Goal: Find specific page/section: Find specific page/section

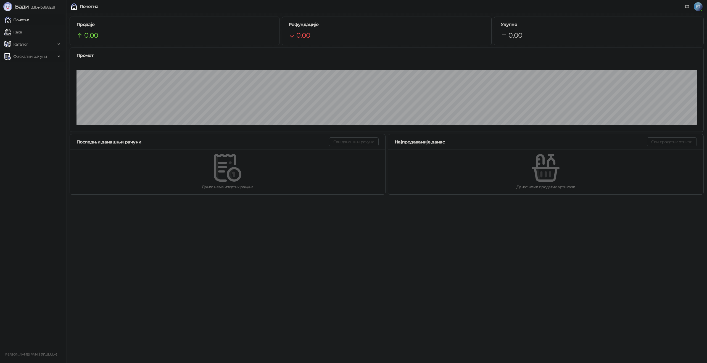
click at [31, 55] on span "Фискални рачуни" at bounding box center [30, 56] width 34 height 11
click at [33, 81] on link "По данима" at bounding box center [21, 80] width 29 height 11
